Goal: Check status

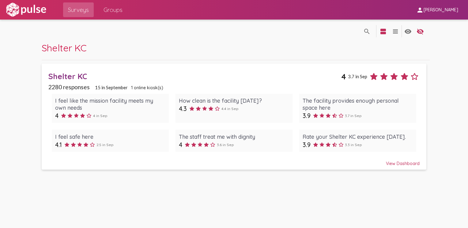
click at [404, 162] on div "View Dashboard" at bounding box center [233, 160] width 371 height 11
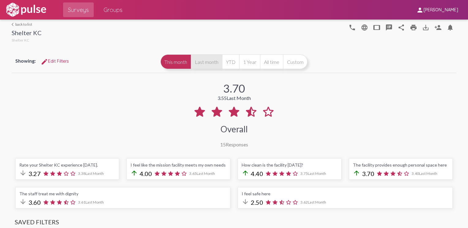
click at [201, 65] on button "Last month" at bounding box center [206, 61] width 31 height 15
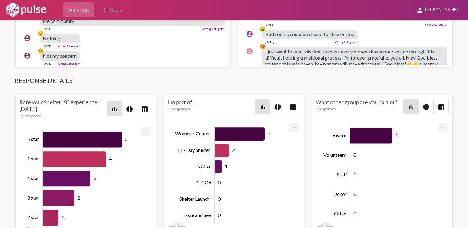
scroll to position [23, 0]
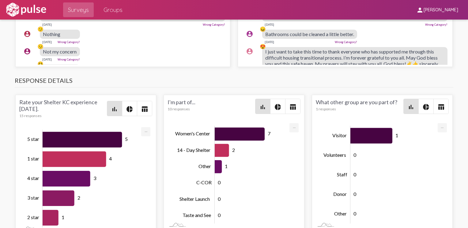
click at [192, 29] on div "account_circle 💡 I guys need to help clients clean nd help get they own spot be…" at bounding box center [124, 16] width 207 height 26
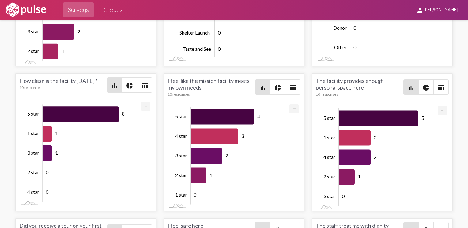
scroll to position [351, 0]
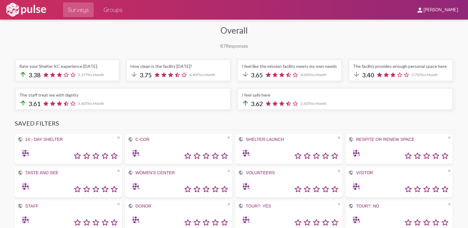
scroll to position [0, 0]
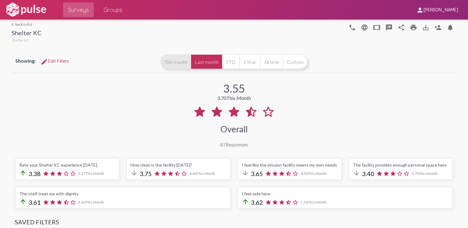
click at [170, 58] on button "This month" at bounding box center [175, 61] width 30 height 15
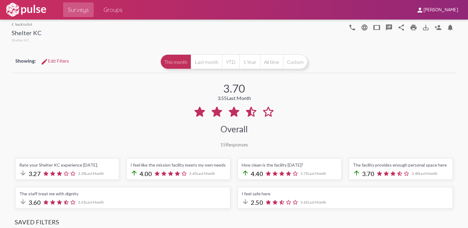
click at [19, 116] on div "3.70 3.55 Last Month Overall 15 Responses" at bounding box center [234, 110] width 444 height 73
